Goal: Share content: Share content

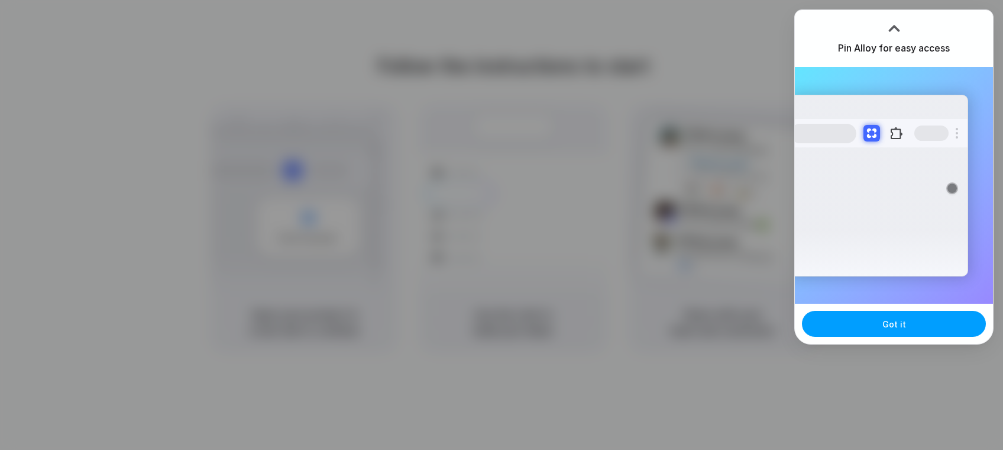
click at [911, 324] on button "Got it" at bounding box center [894, 324] width 184 height 26
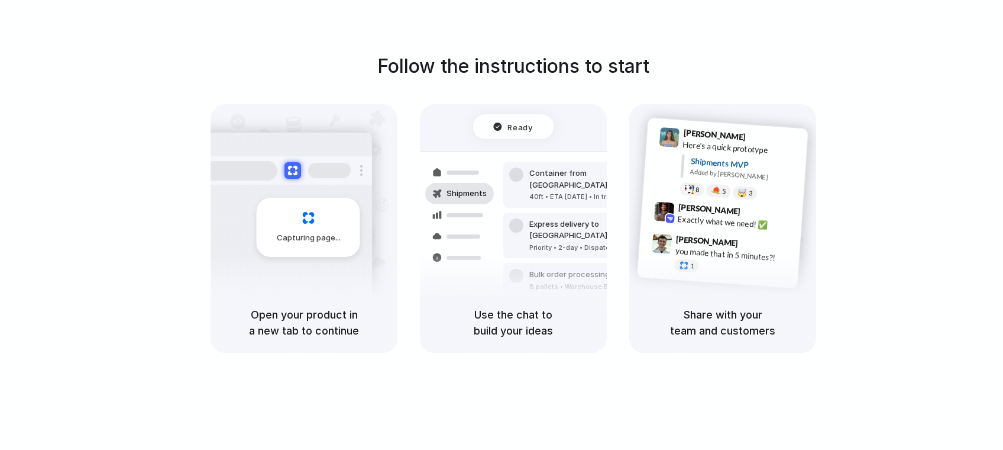
click at [699, 260] on div "1" at bounding box center [733, 269] width 118 height 21
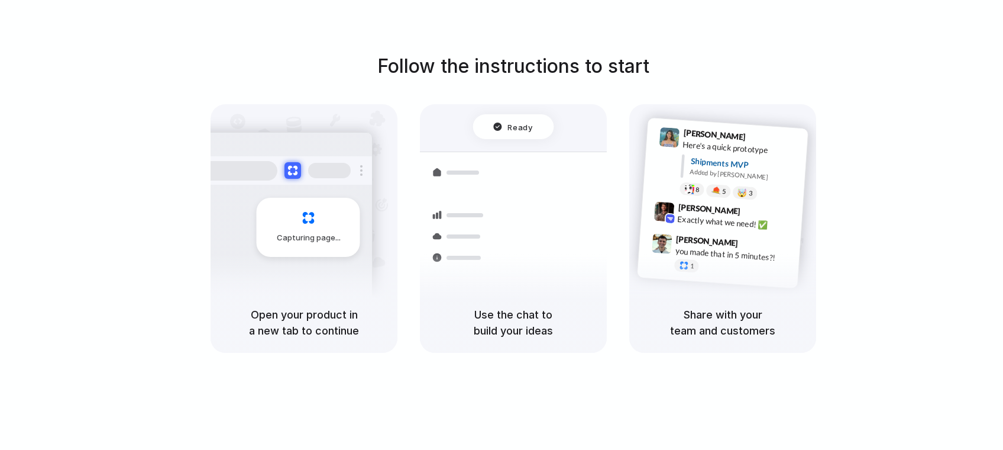
click at [857, 183] on div "Follow the instructions to start Capturing page Open your product in a new tab …" at bounding box center [513, 202] width 1003 height 301
click at [482, 79] on h1 "Follow the instructions to start" at bounding box center [513, 66] width 272 height 28
click at [316, 221] on div "Capturing page" at bounding box center [309, 227] width 104 height 59
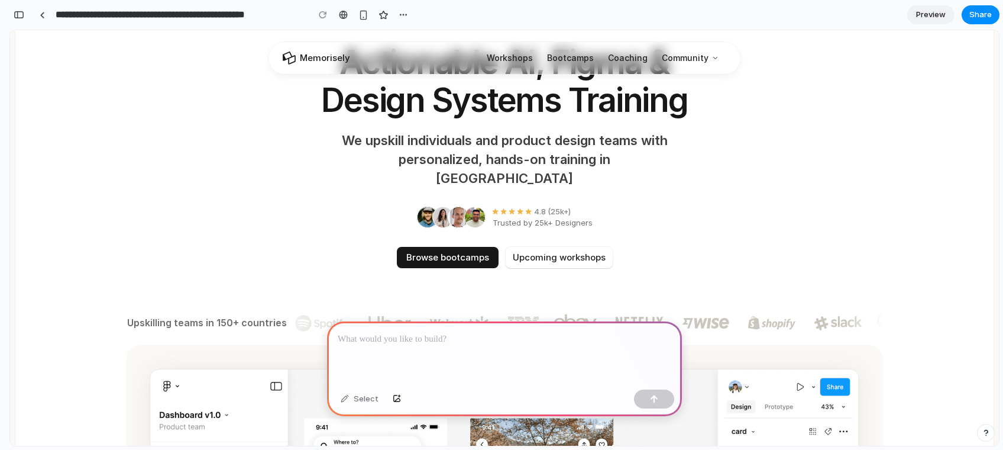
scroll to position [122, 0]
click at [407, 348] on div at bounding box center [504, 352] width 355 height 63
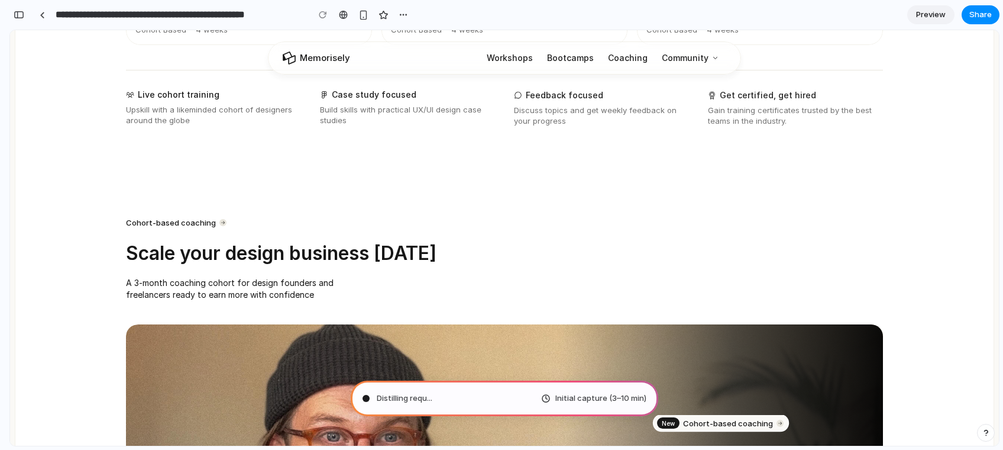
scroll to position [1128, 0]
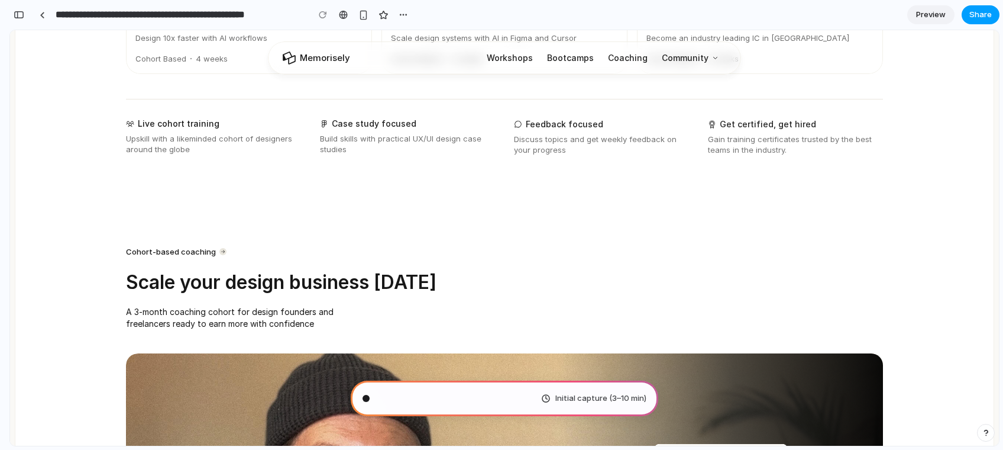
click at [976, 21] on button "Share" at bounding box center [981, 14] width 38 height 19
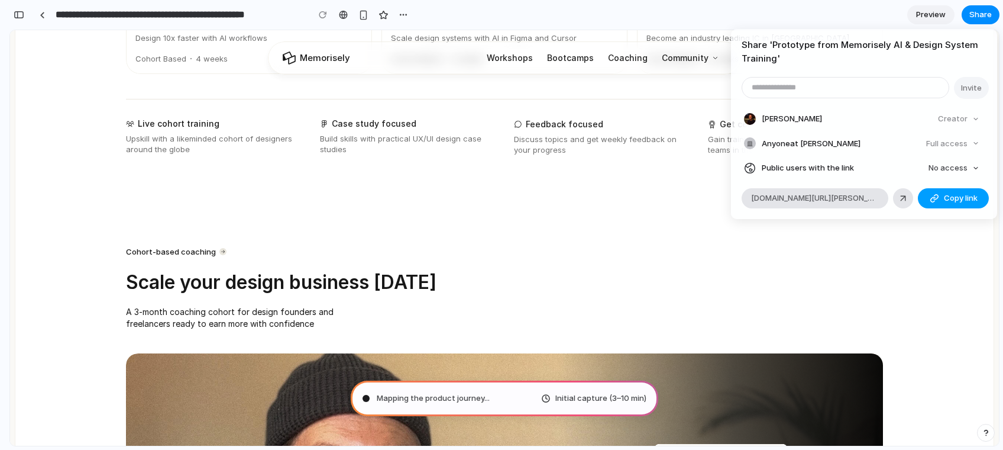
click at [946, 197] on span "Copy link" at bounding box center [961, 198] width 34 height 12
click at [671, 241] on div "Share ' Prototype from Memorisely AI & Design System Training ' Invite Lucas Va…" at bounding box center [501, 225] width 1003 height 450
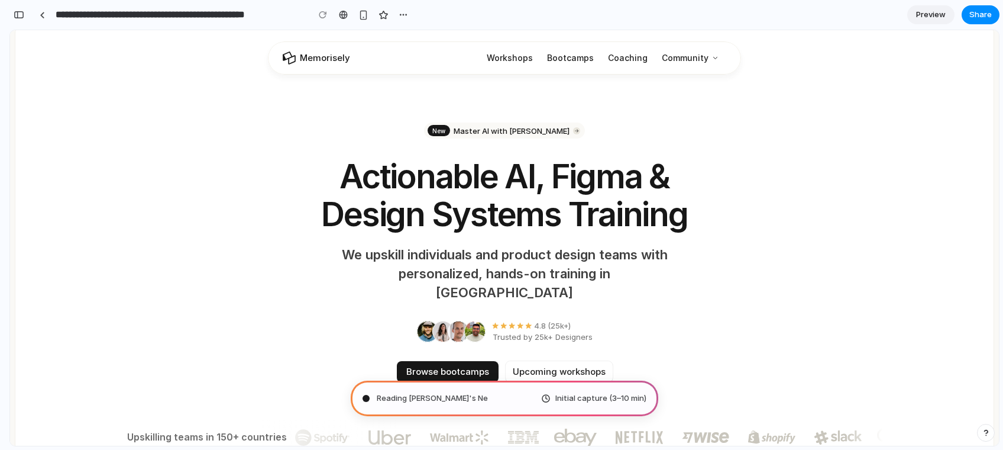
scroll to position [0, 0]
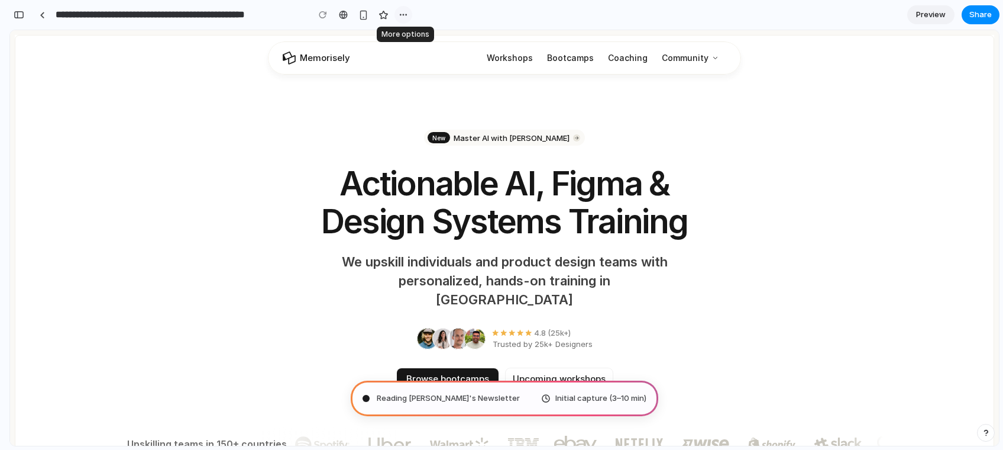
click at [403, 15] on div "button" at bounding box center [403, 14] width 9 height 9
click at [404, 14] on div "Duplicate Delete" at bounding box center [501, 225] width 1003 height 450
click at [22, 14] on div "button" at bounding box center [19, 15] width 11 height 8
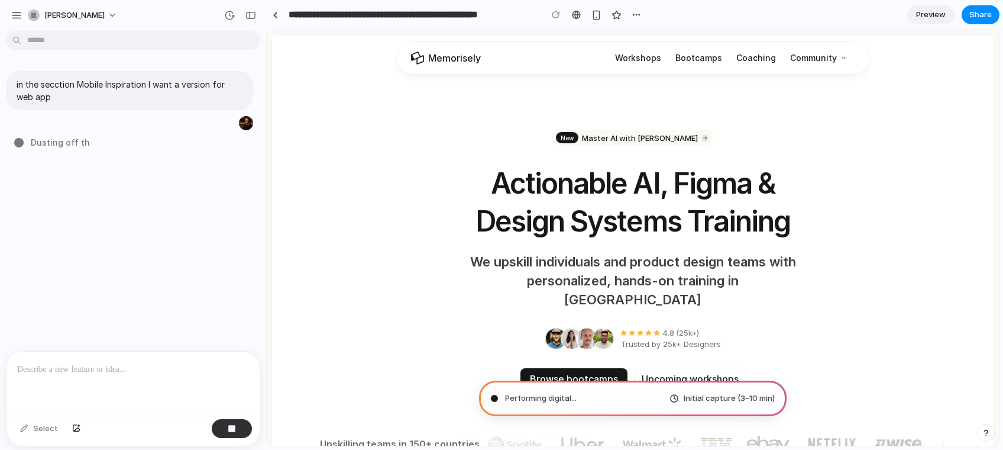
type input "**********"
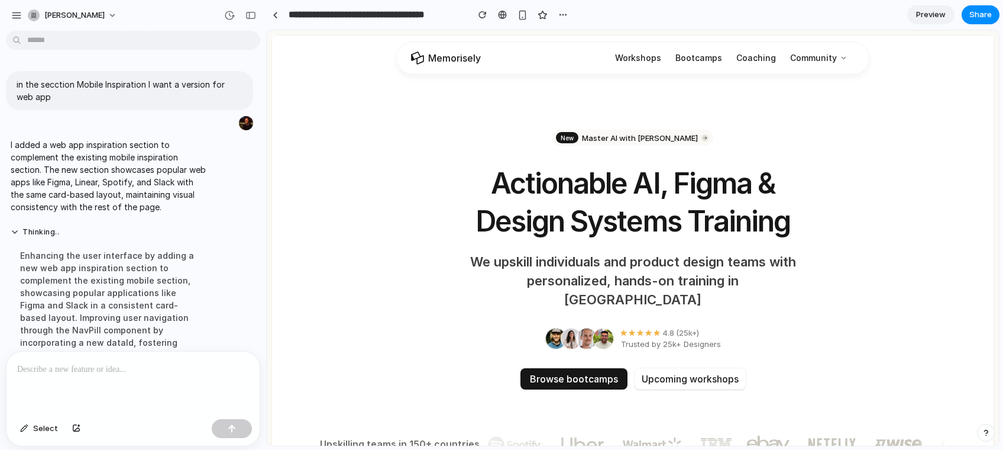
scroll to position [83, 0]
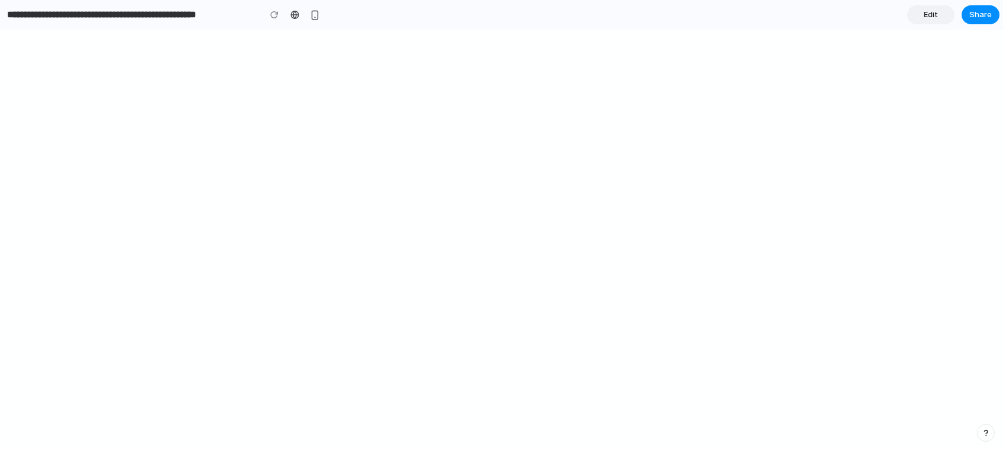
type input "**********"
